Goal: Task Accomplishment & Management: Complete application form

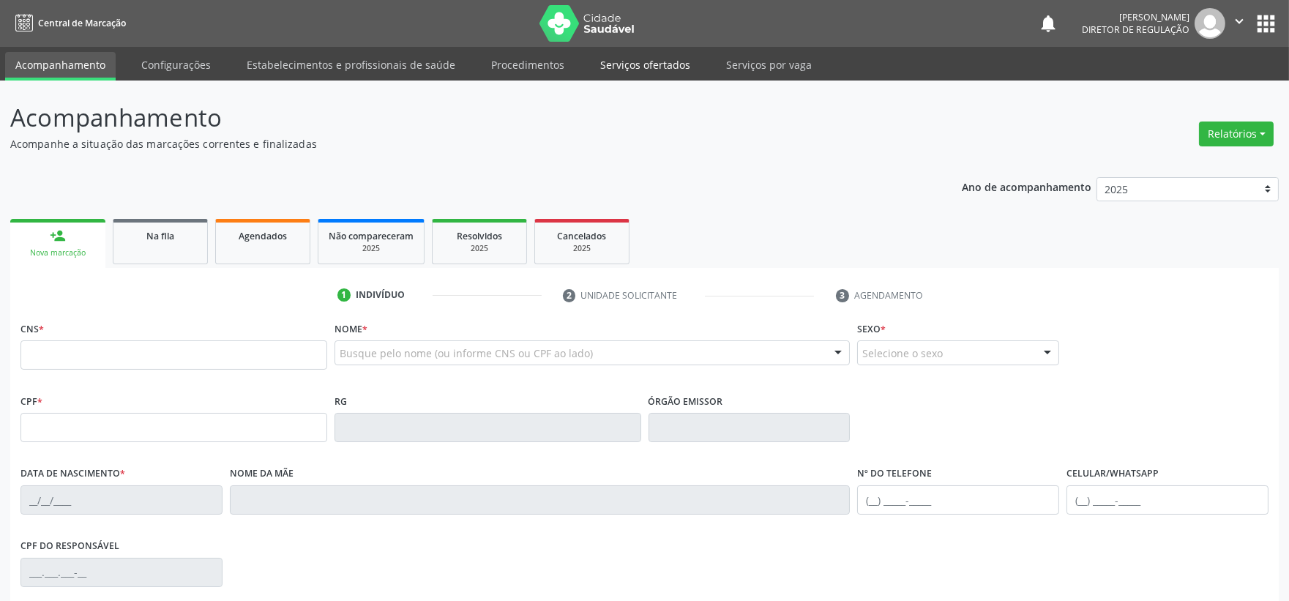
click at [624, 59] on link "Serviços ofertados" at bounding box center [645, 65] width 111 height 26
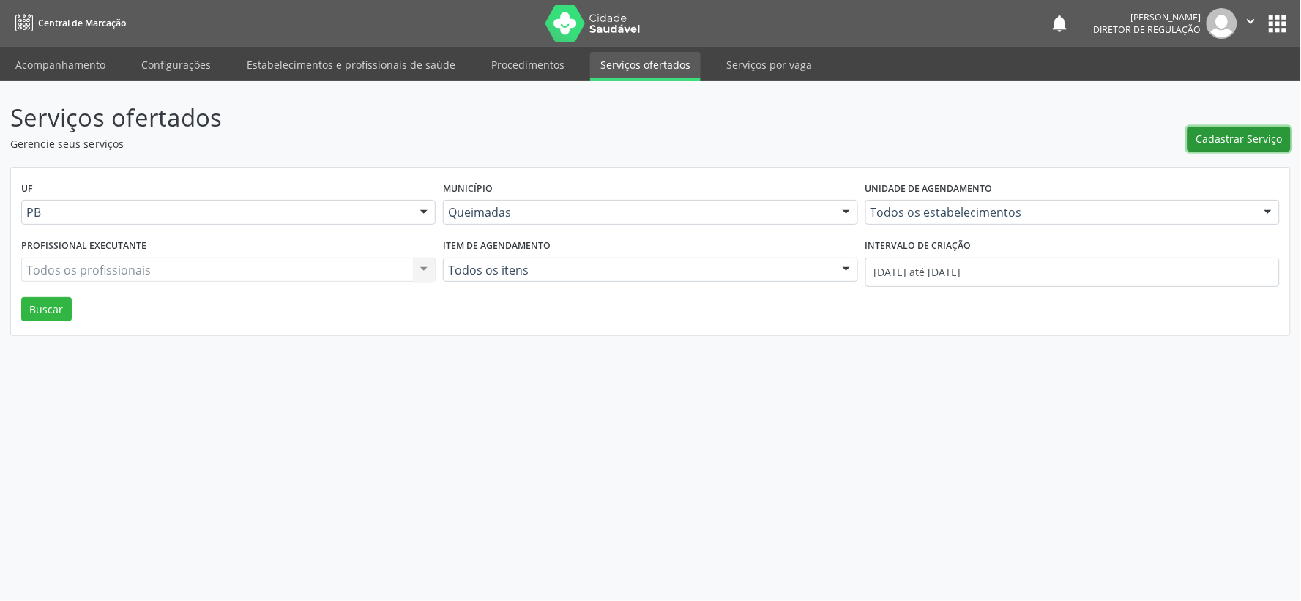
click at [1219, 135] on span "Cadastrar Serviço" at bounding box center [1239, 138] width 86 height 15
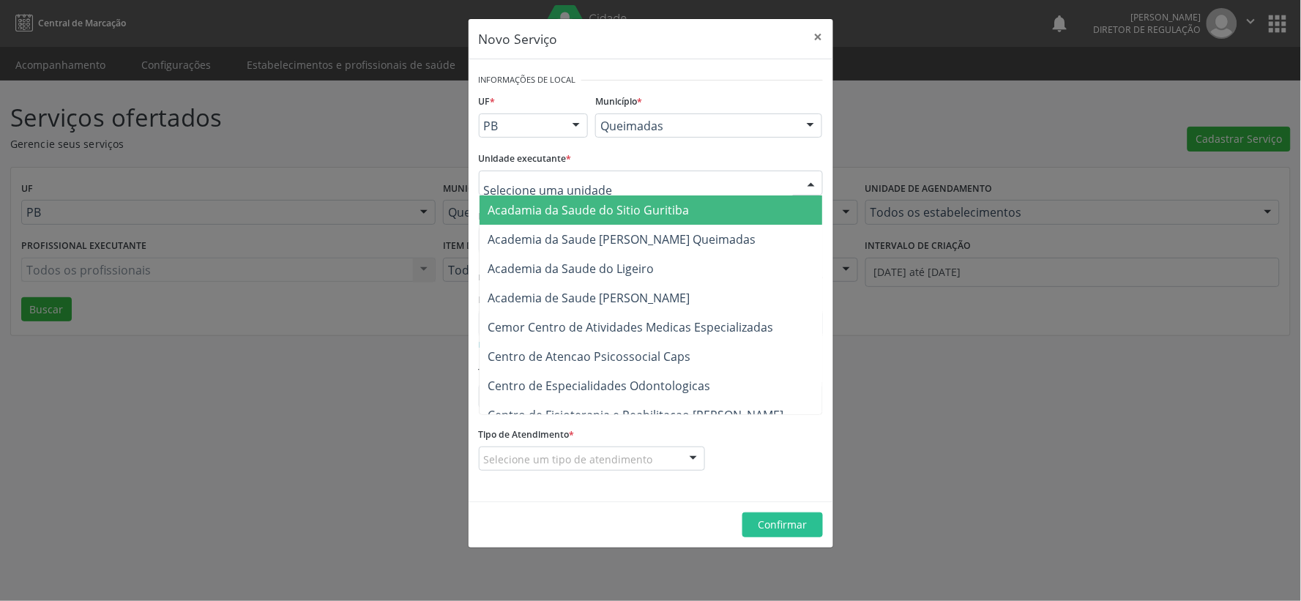
click at [815, 176] on div at bounding box center [811, 183] width 22 height 25
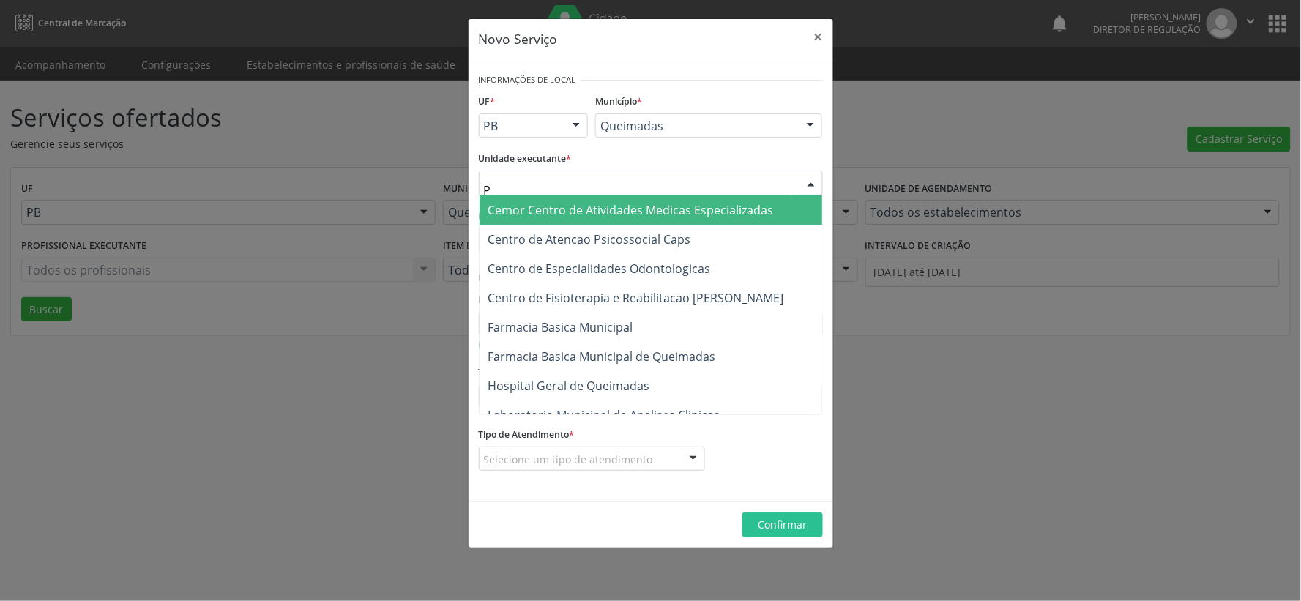
type input "PO"
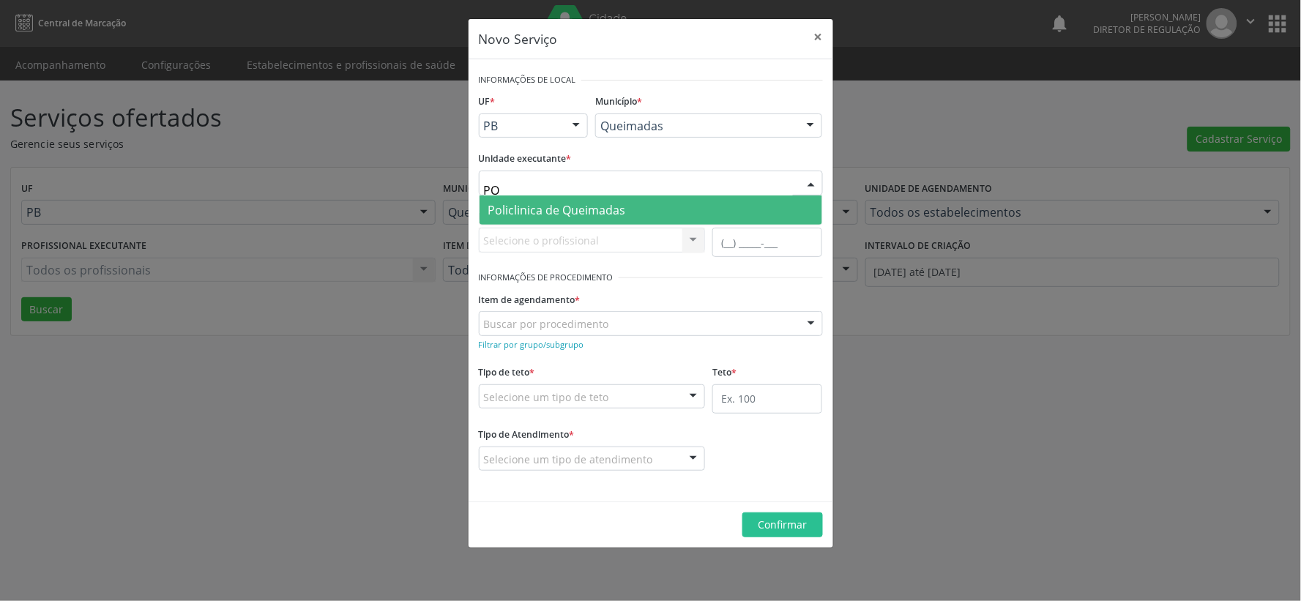
click at [647, 214] on span "Policlinica de Queimadas" at bounding box center [650, 209] width 343 height 29
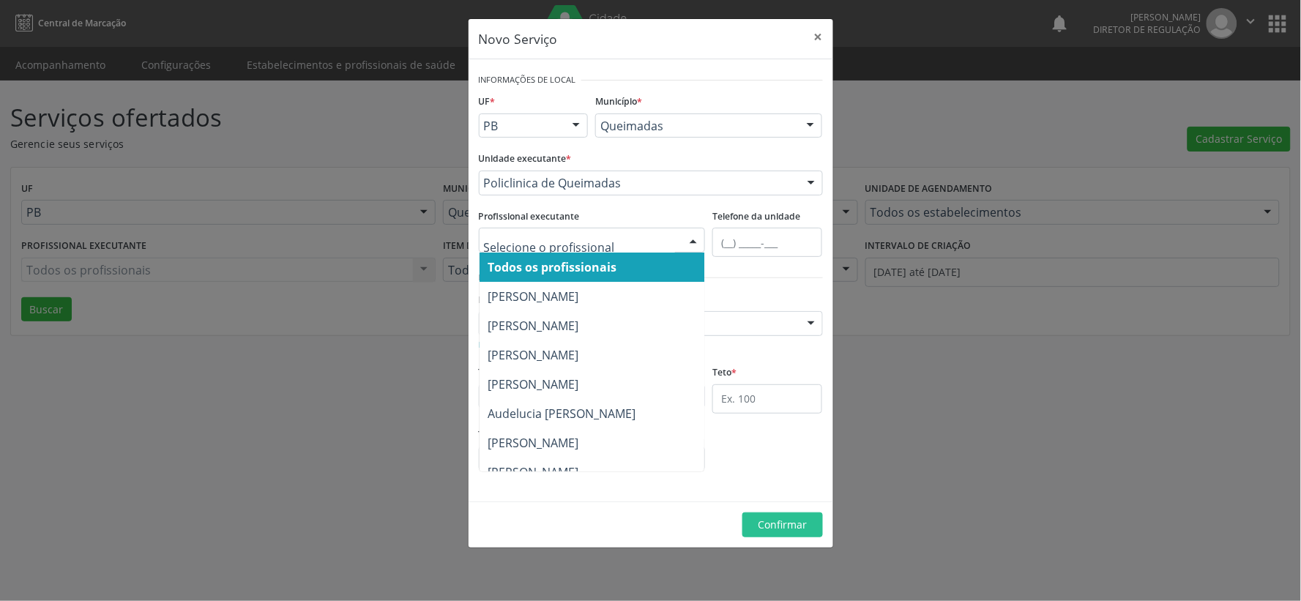
click at [692, 243] on div at bounding box center [693, 240] width 22 height 25
type input "FI"
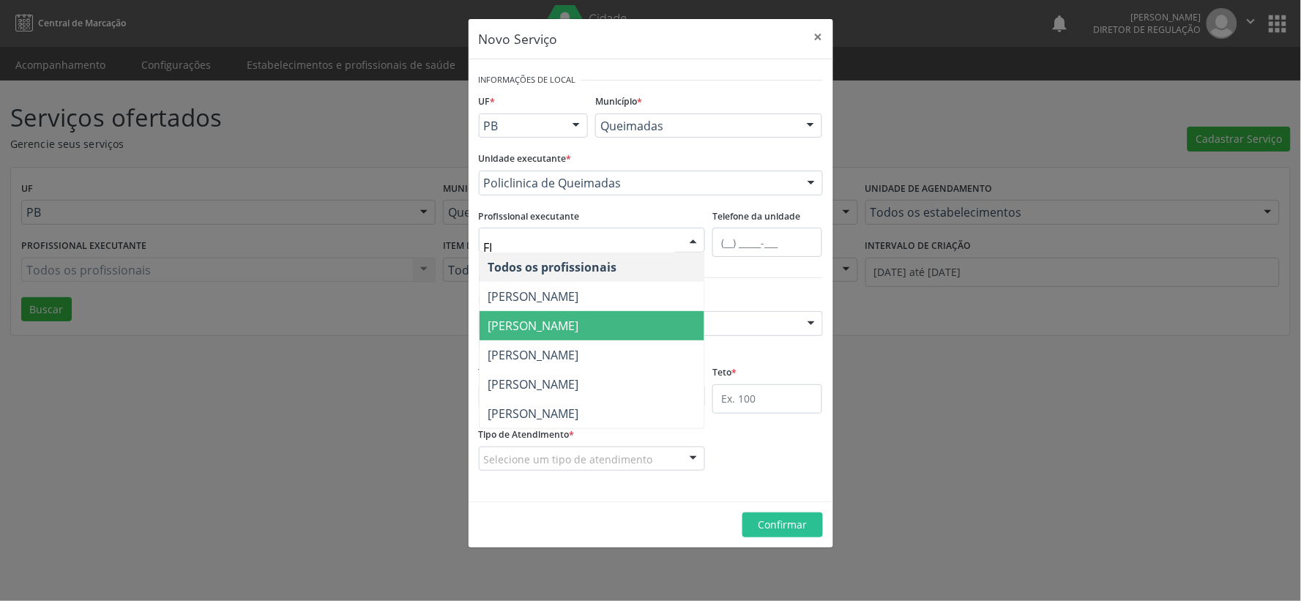
click at [564, 326] on span "[PERSON_NAME]" at bounding box center [533, 326] width 91 height 16
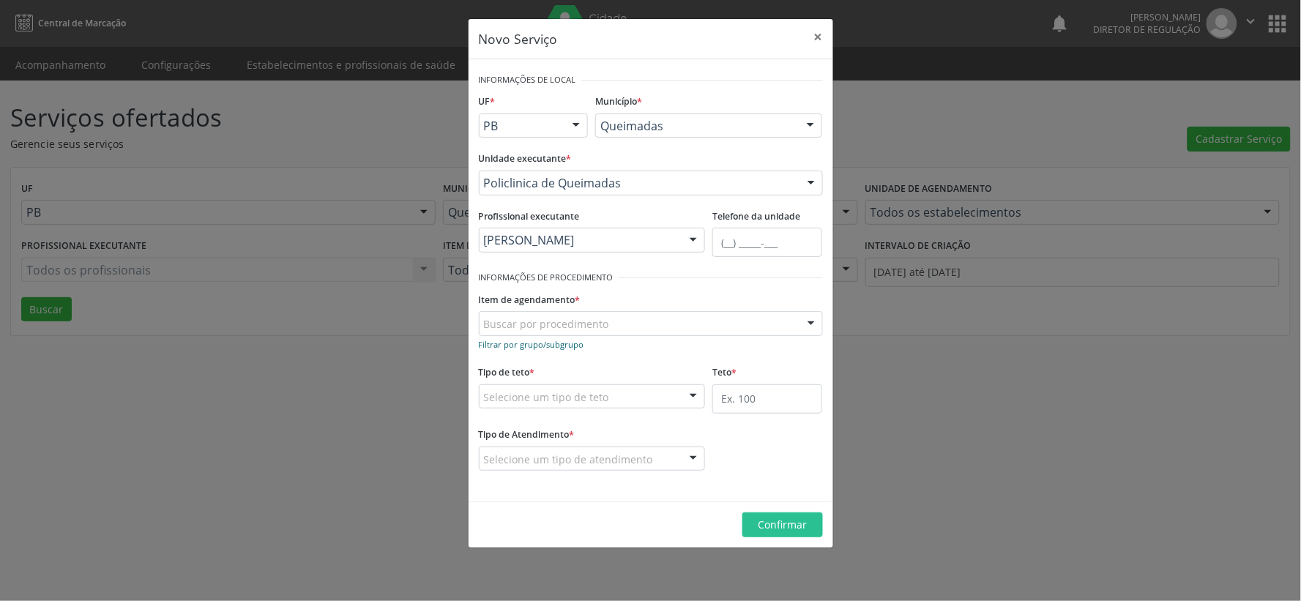
click at [495, 344] on small "Filtrar por grupo/subgrupo" at bounding box center [531, 344] width 105 height 11
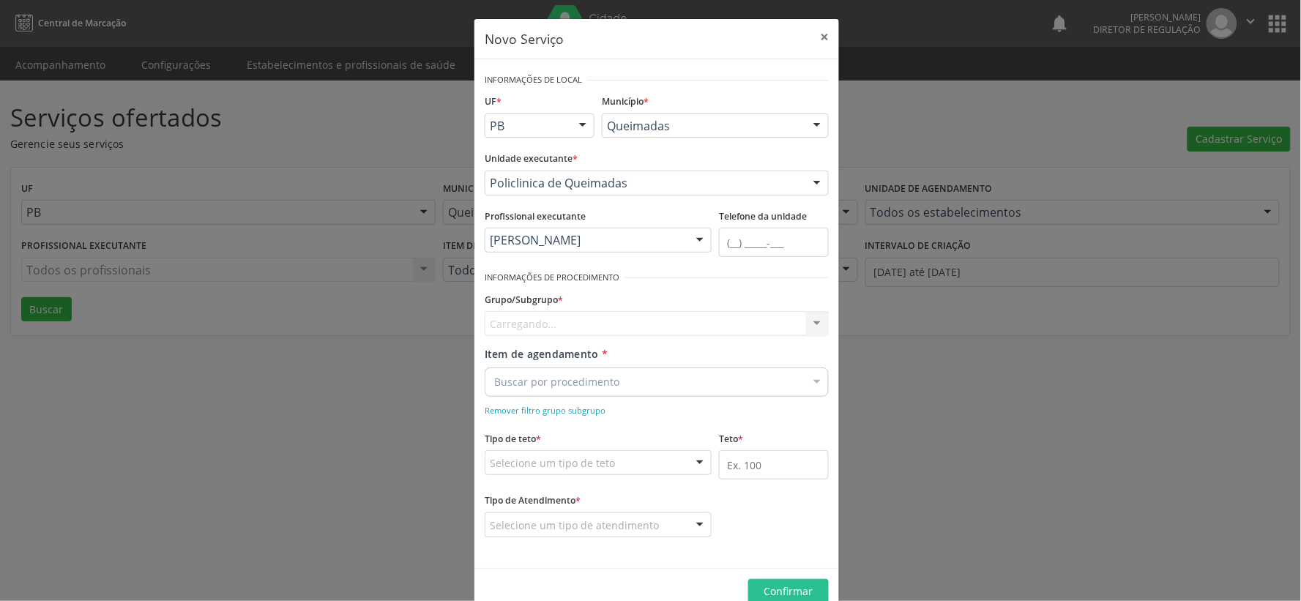
click at [532, 317] on div "Carregando... Nenhum resultado encontrado para: " " Nenhuma opção encontrada" at bounding box center [657, 323] width 344 height 25
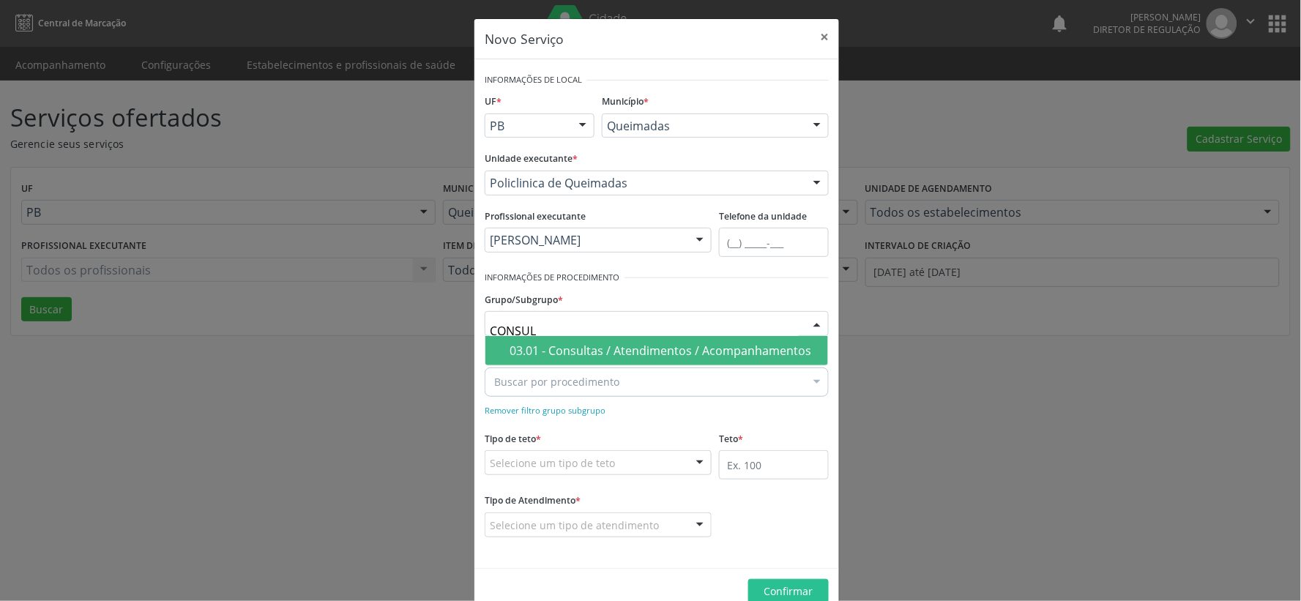
type input "CONSULT"
click at [704, 349] on div "03.01 - Consultas / Atendimentos / Acompanhamentos" at bounding box center [664, 351] width 310 height 12
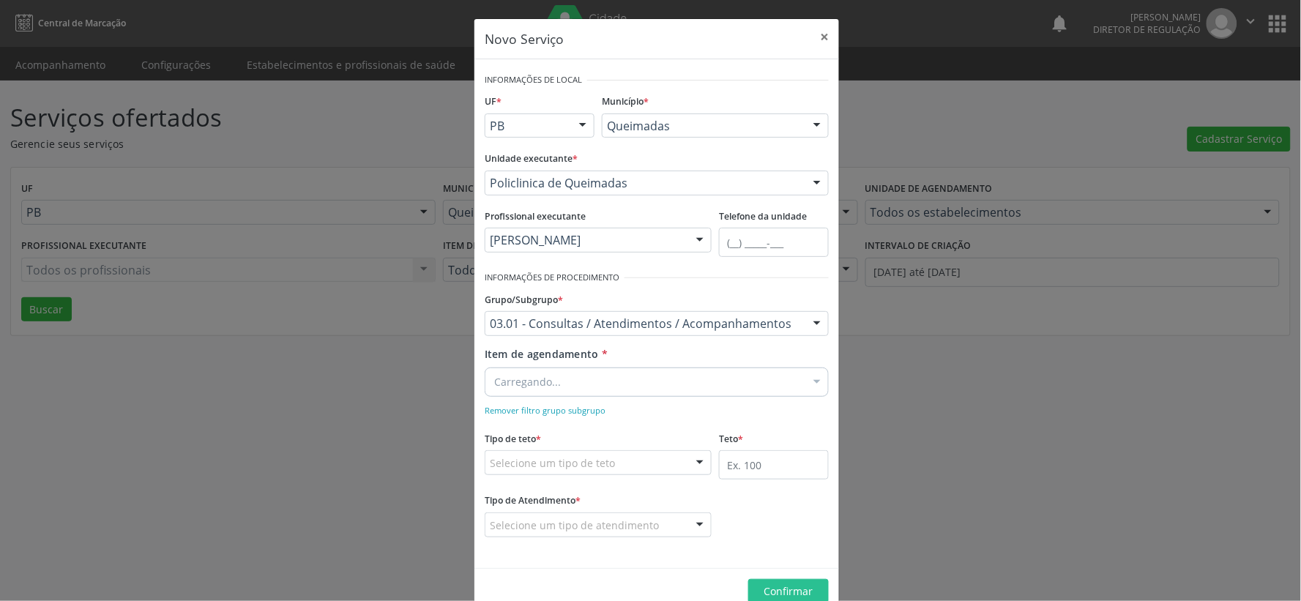
scroll to position [31, 0]
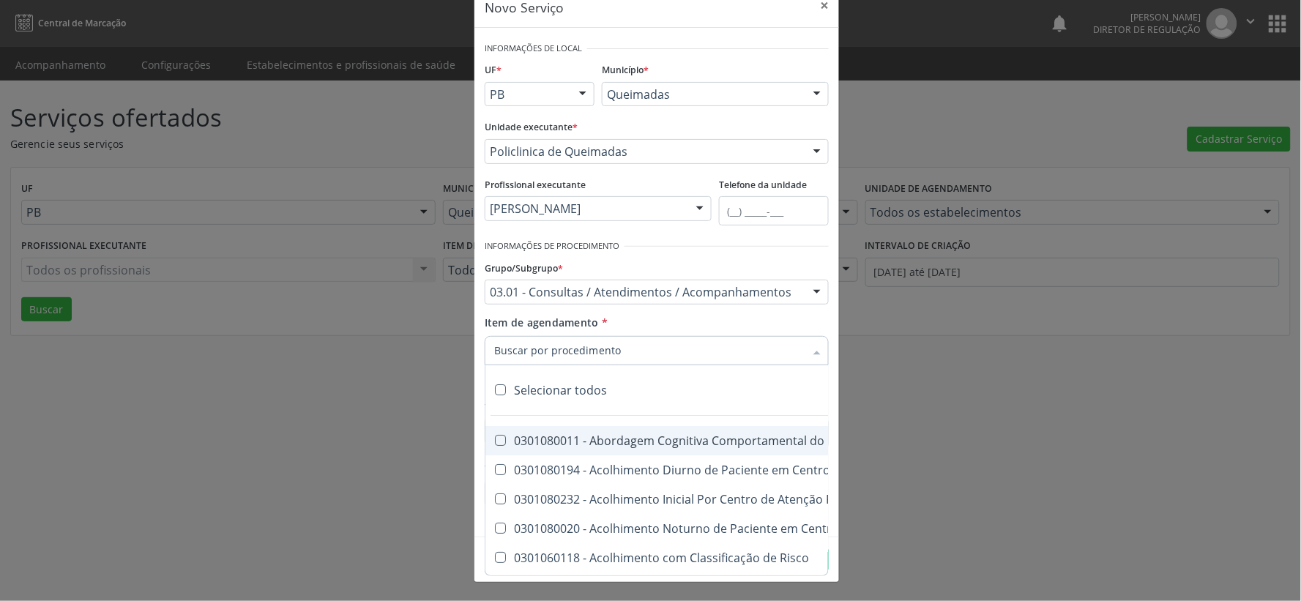
click at [811, 349] on div at bounding box center [817, 352] width 22 height 25
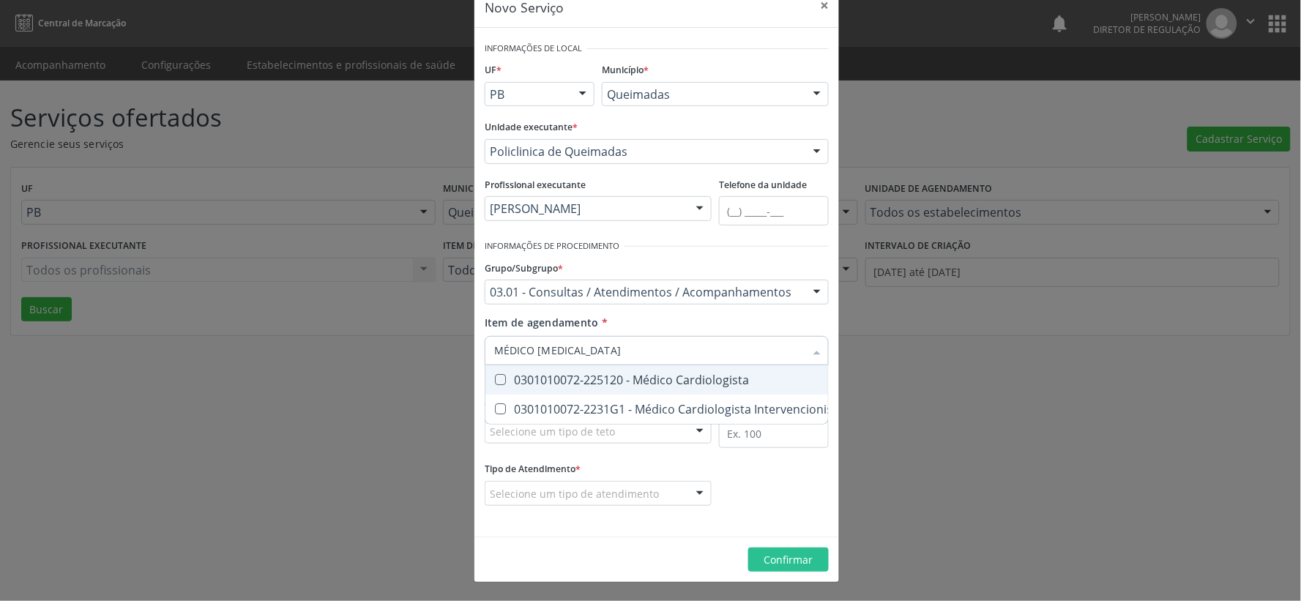
type input "MÉDICO CARDIOLOGISTA"
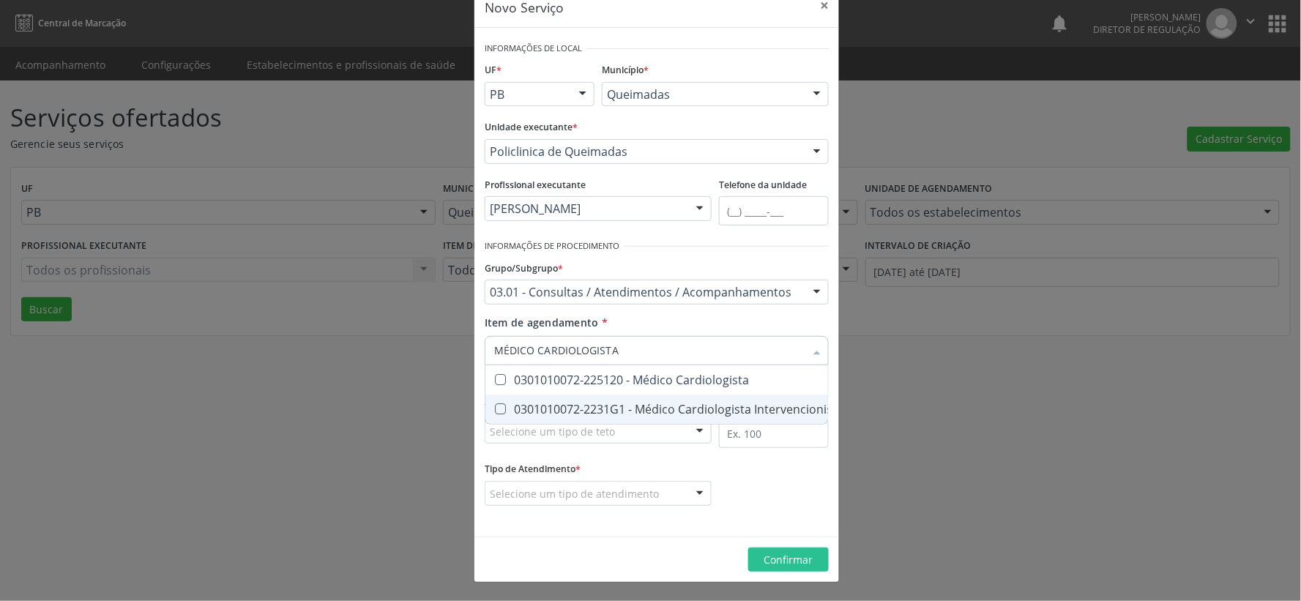
click at [496, 410] on Intervencionista at bounding box center [500, 408] width 11 height 11
click at [495, 410] on Intervencionista "checkbox" at bounding box center [490, 409] width 10 height 10
checkbox Intervencionista "true"
click at [733, 465] on form "Informações de Local UF * PB PB Nenhum resultado encontrado para: " " Não há ne…" at bounding box center [657, 282] width 344 height 488
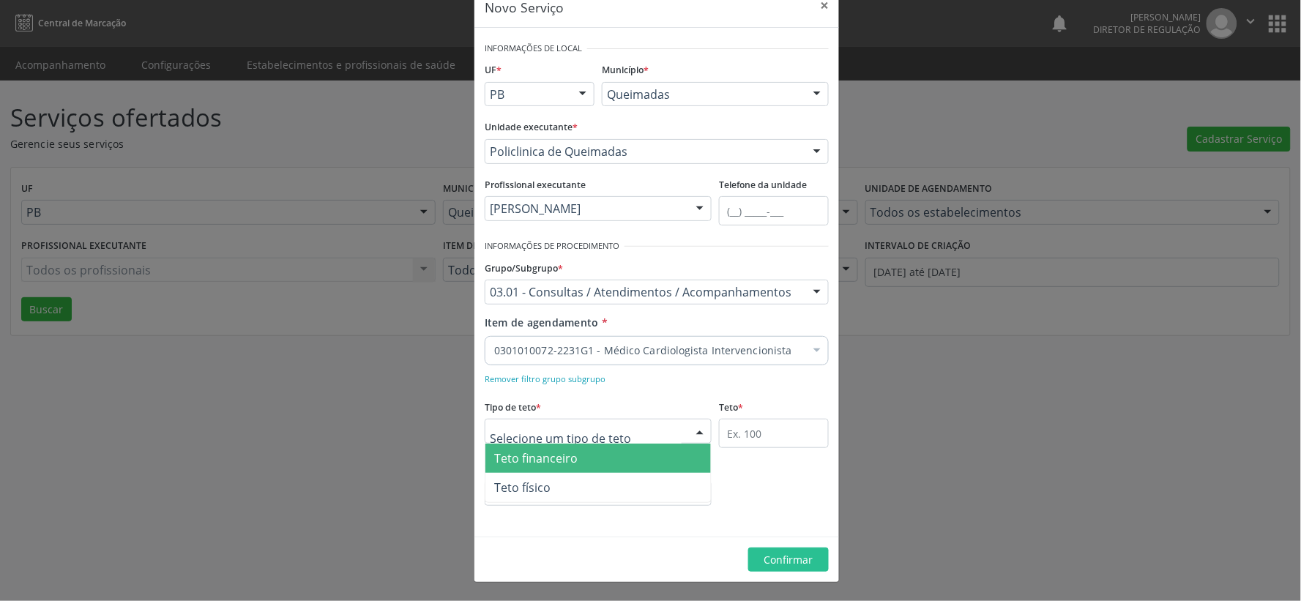
click at [697, 433] on div at bounding box center [700, 431] width 22 height 25
click at [635, 457] on span "Teto financeiro" at bounding box center [597, 458] width 225 height 29
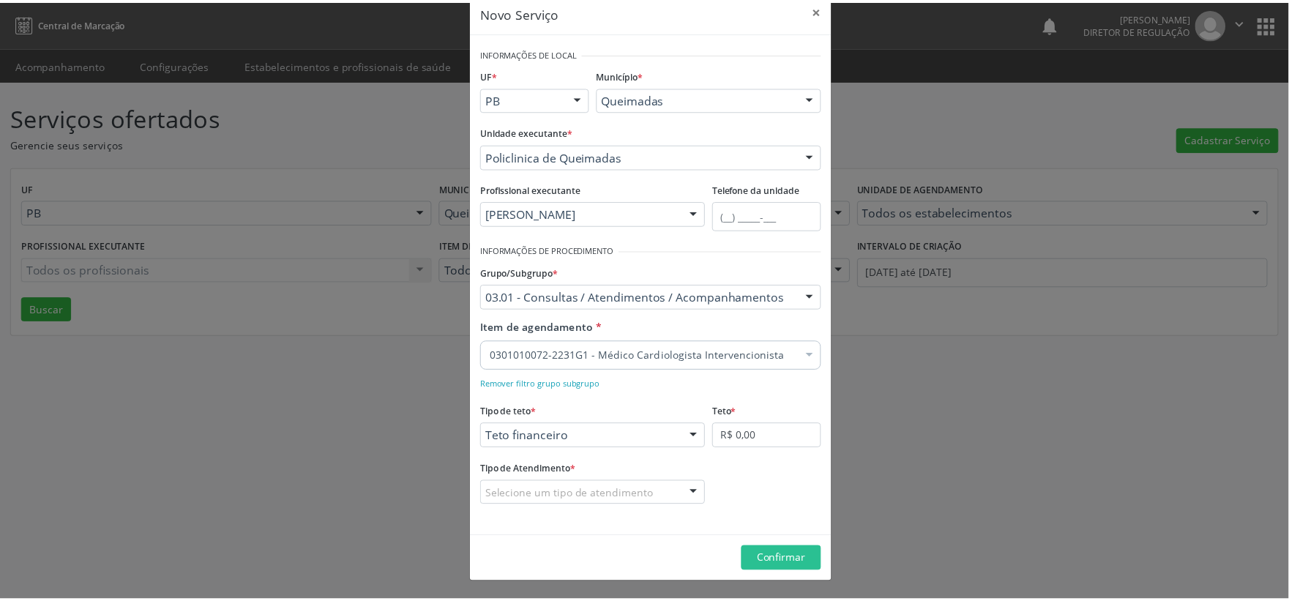
scroll to position [26, 0]
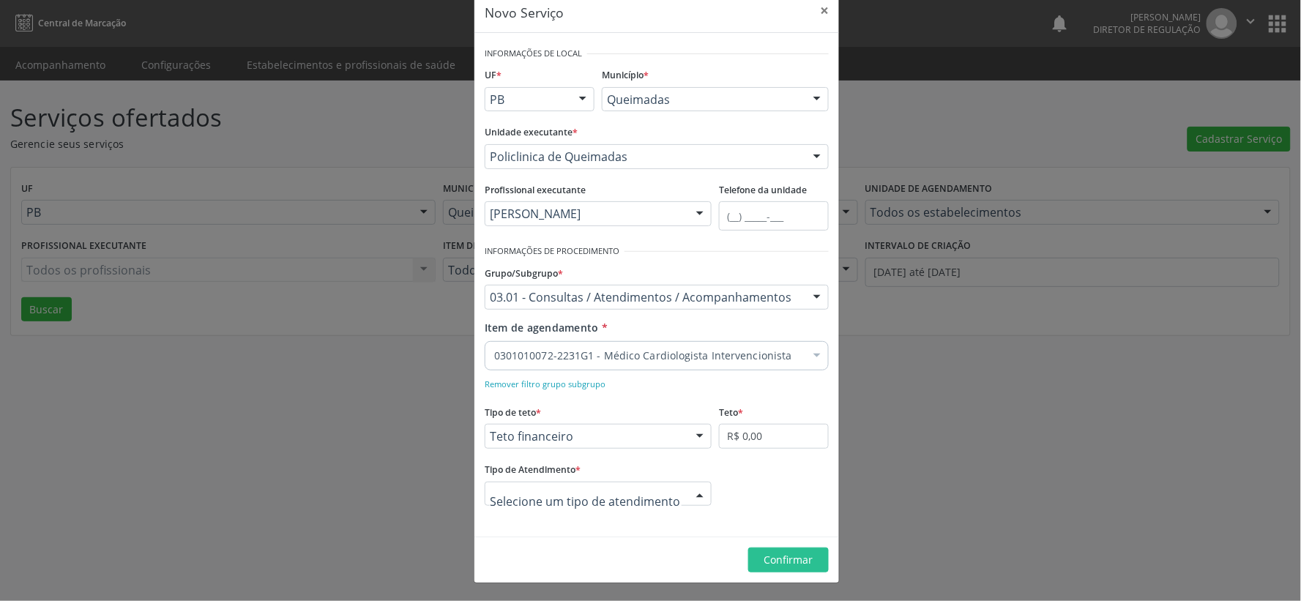
click at [689, 491] on div at bounding box center [700, 494] width 22 height 25
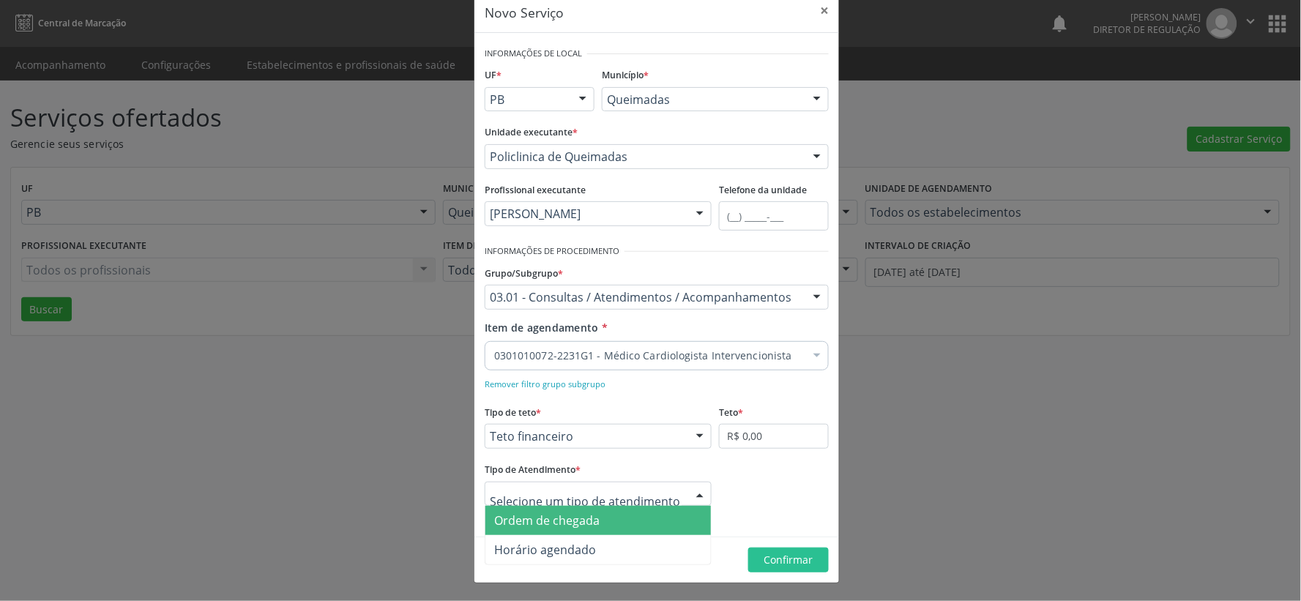
click at [634, 524] on span "Ordem de chegada" at bounding box center [597, 520] width 225 height 29
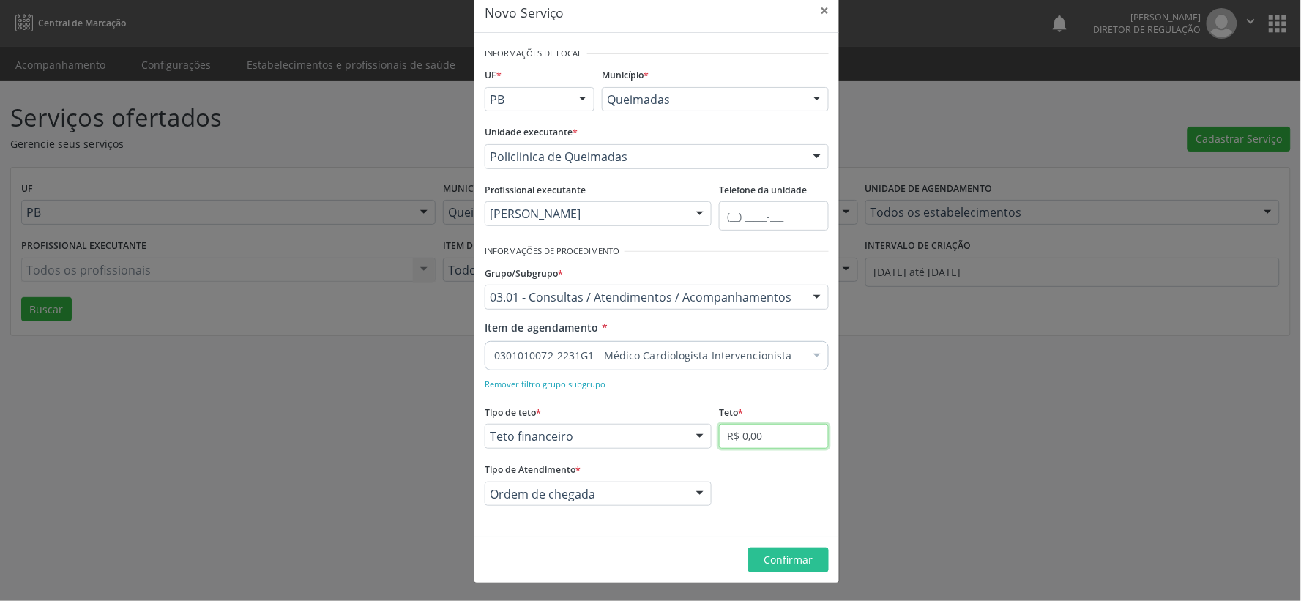
click at [796, 428] on input "R$ 0,00" at bounding box center [774, 436] width 110 height 25
type input "R$ 6.000,00"
click at [774, 560] on span "Confirmar" at bounding box center [788, 560] width 49 height 14
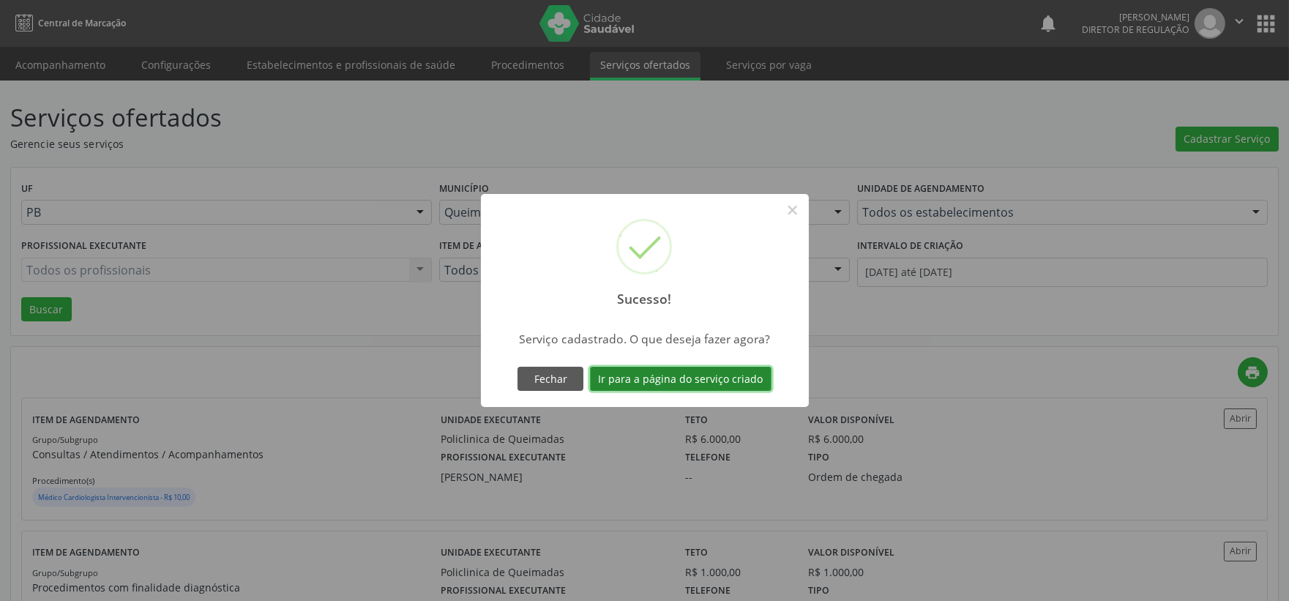
click at [697, 381] on button "Ir para a página do serviço criado" at bounding box center [681, 379] width 182 height 25
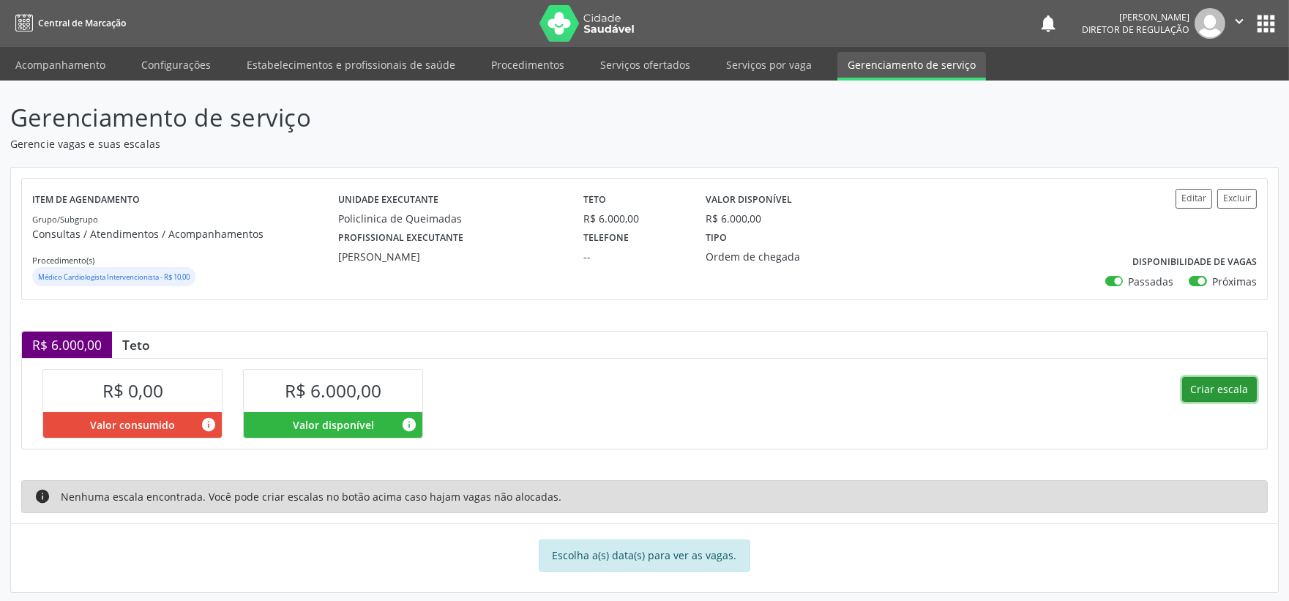
click at [1212, 392] on button "Criar escala" at bounding box center [1219, 389] width 75 height 25
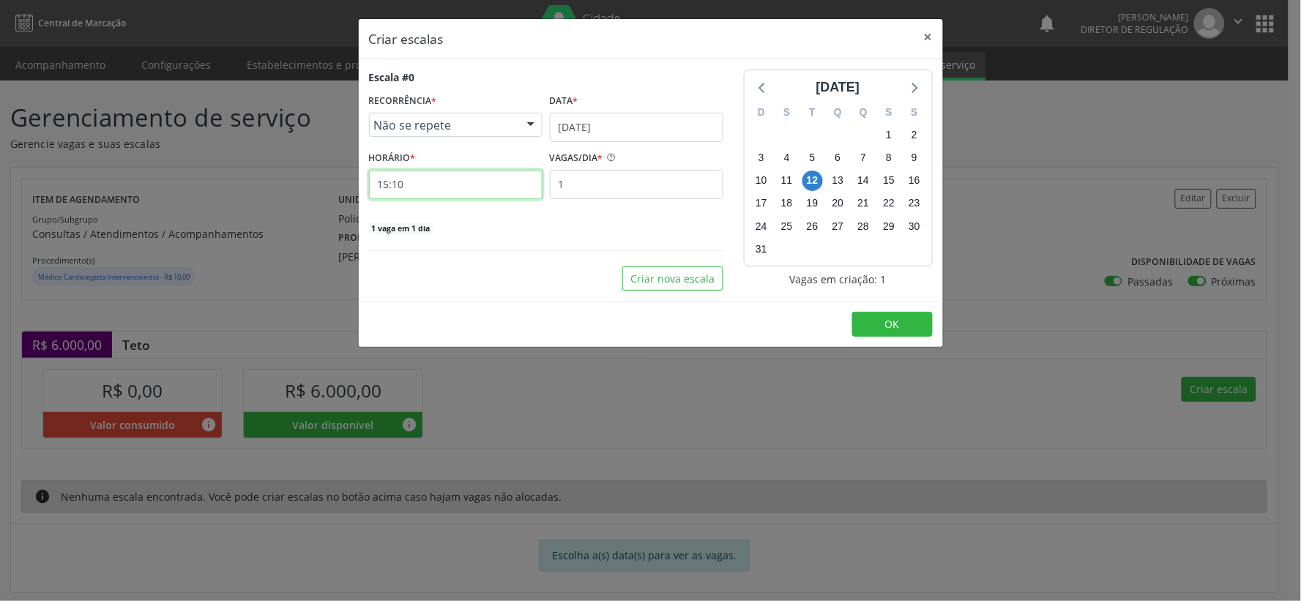
click at [452, 187] on input "15:10" at bounding box center [455, 184] width 173 height 29
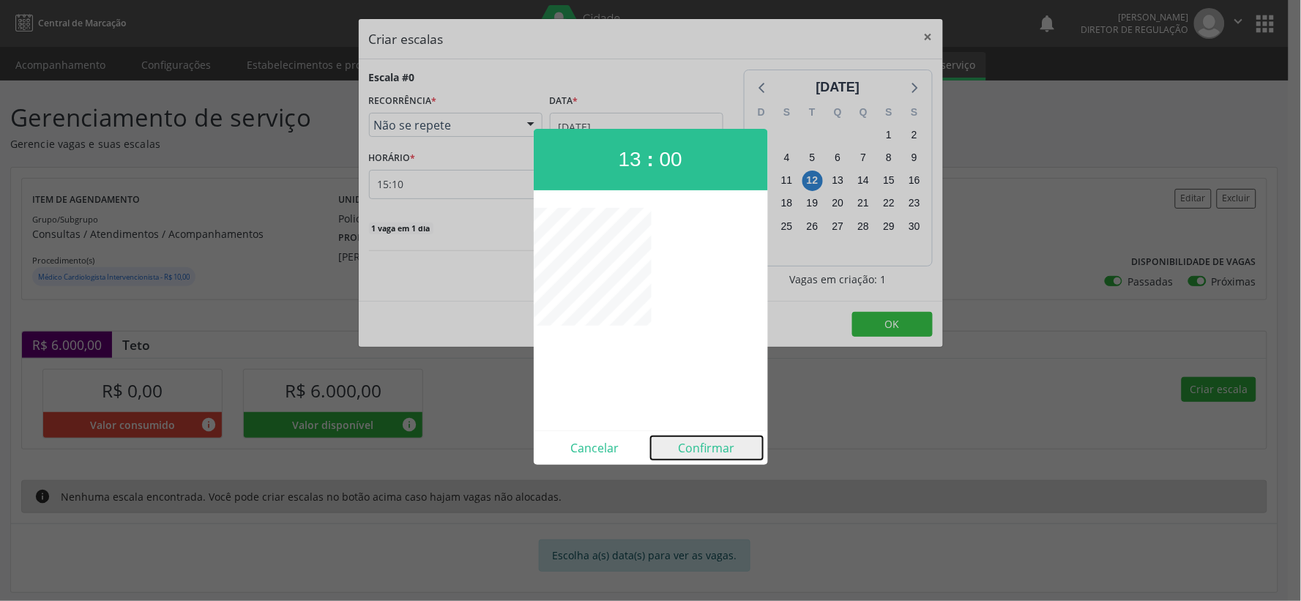
click at [706, 449] on button "Confirmar" at bounding box center [707, 447] width 112 height 23
type input "13:00"
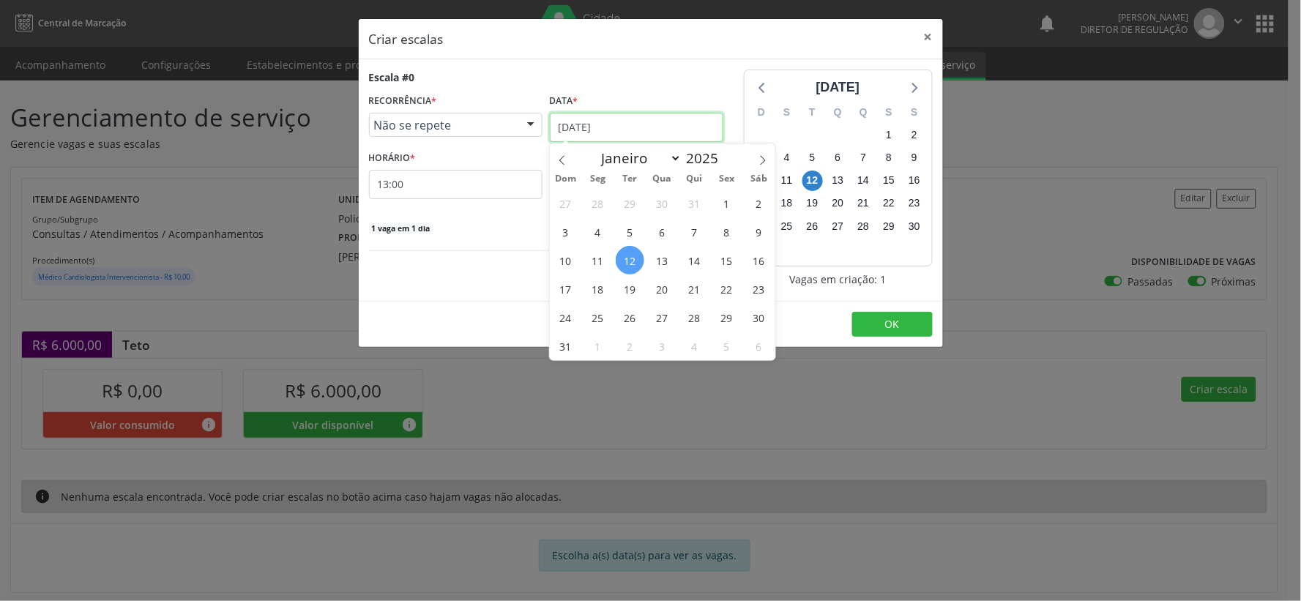
click at [700, 132] on input "[DATE]" at bounding box center [636, 127] width 173 height 29
click at [596, 291] on span "18" at bounding box center [597, 288] width 29 height 29
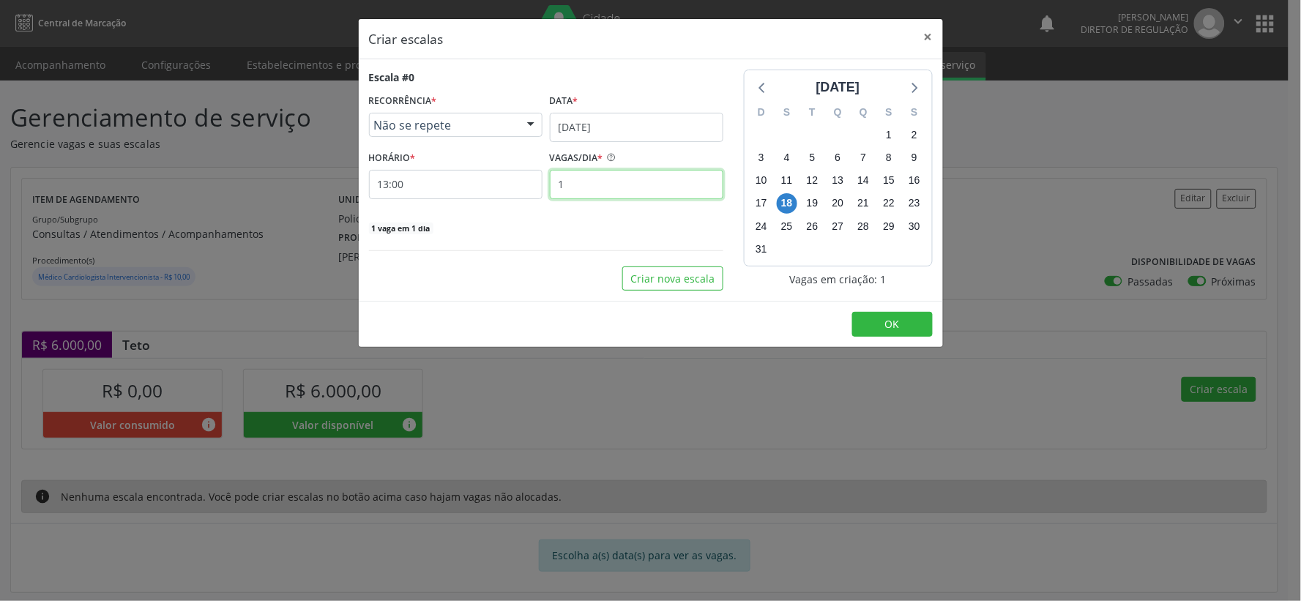
click at [610, 191] on input "1" at bounding box center [636, 184] width 173 height 29
type input "25"
click at [912, 318] on button "OK" at bounding box center [892, 324] width 81 height 25
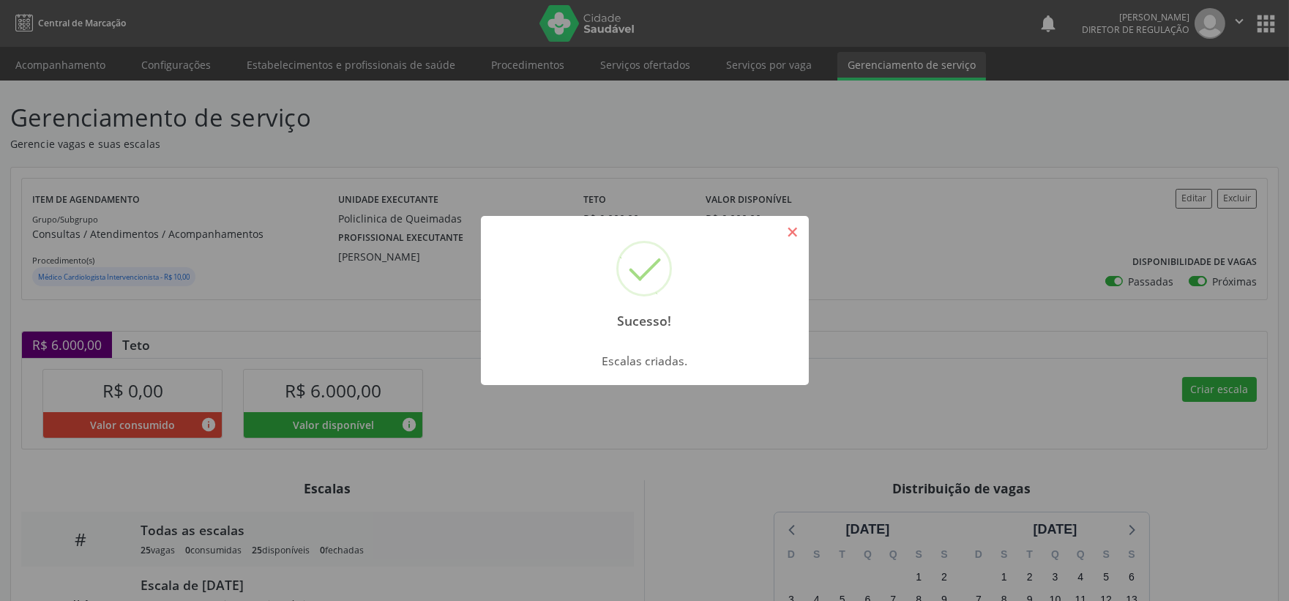
click at [793, 235] on button "×" at bounding box center [792, 232] width 25 height 25
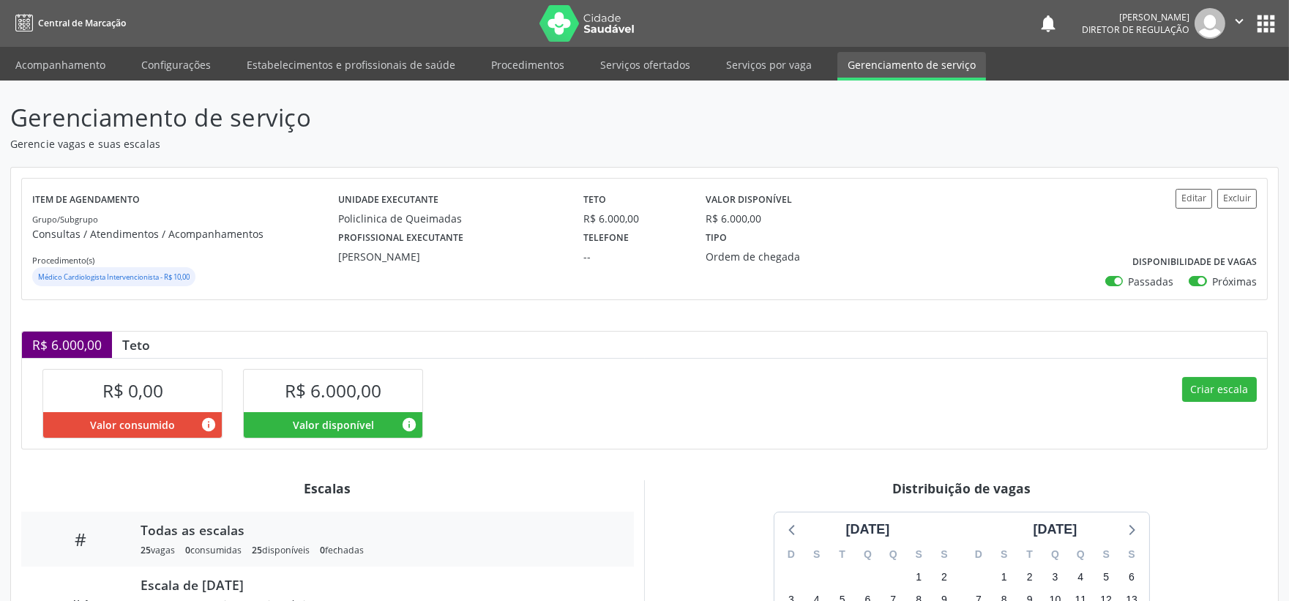
click at [1235, 22] on icon "" at bounding box center [1239, 21] width 16 height 16
click at [1175, 90] on link "Sair" at bounding box center [1201, 89] width 101 height 20
